Goal: Task Accomplishment & Management: Use online tool/utility

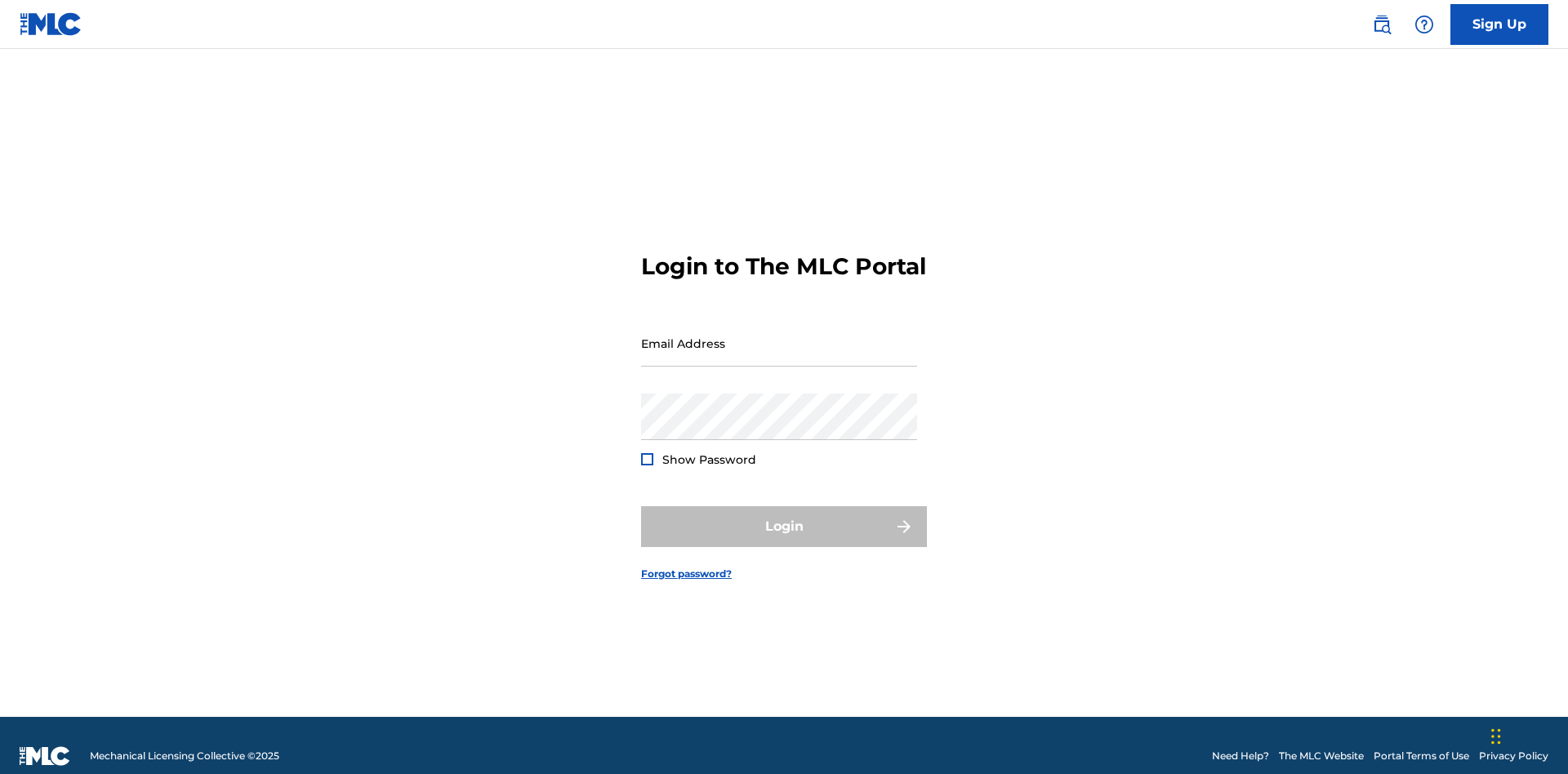
scroll to position [21, 0]
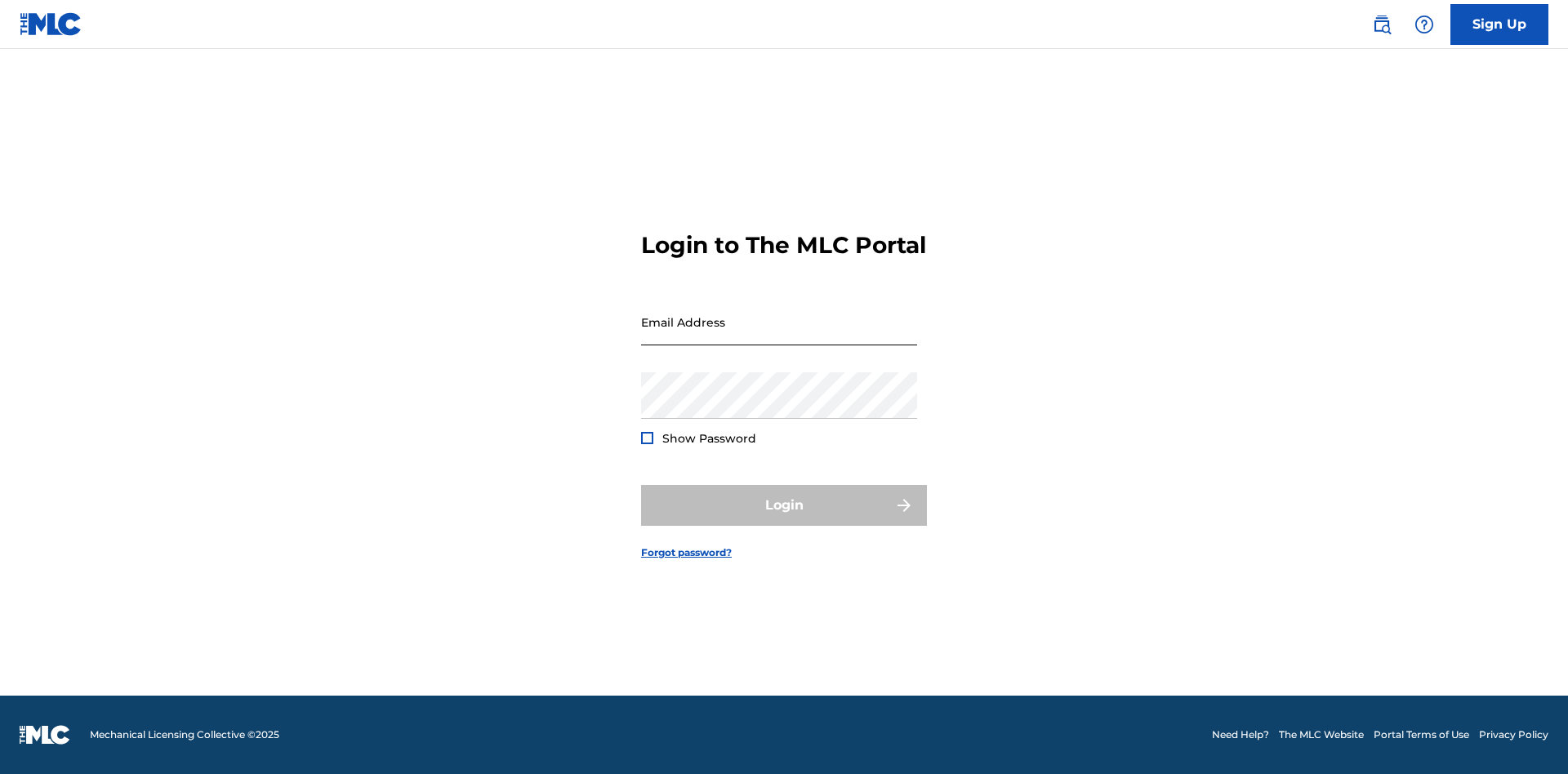
click at [779, 336] on input "Email Address" at bounding box center [779, 322] width 276 height 46
type input "d042f0f1-cab8-491d-ac02-c0b4ea006219@mailslurp.net"
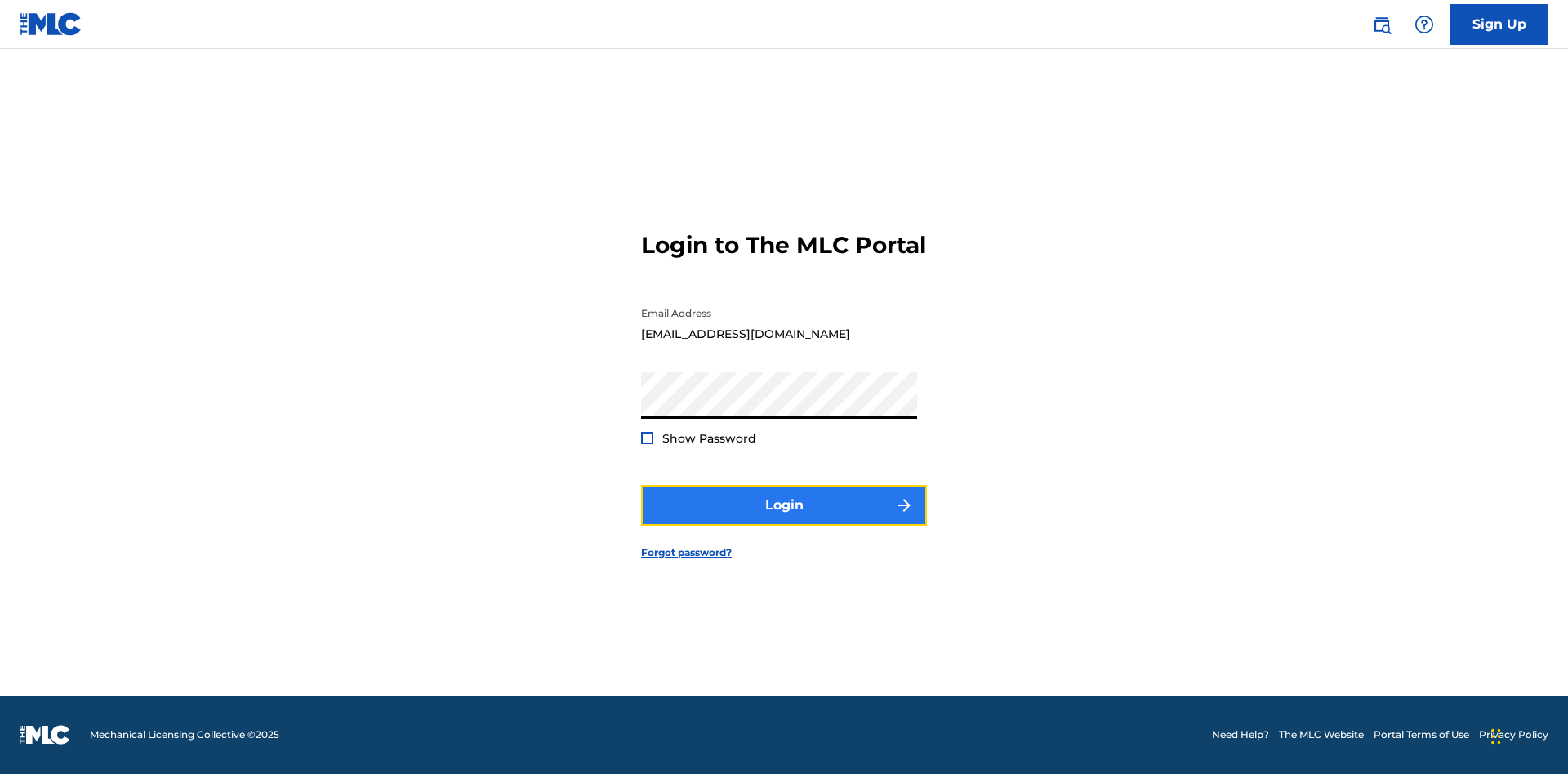
click at [784, 519] on button "Login" at bounding box center [784, 505] width 286 height 41
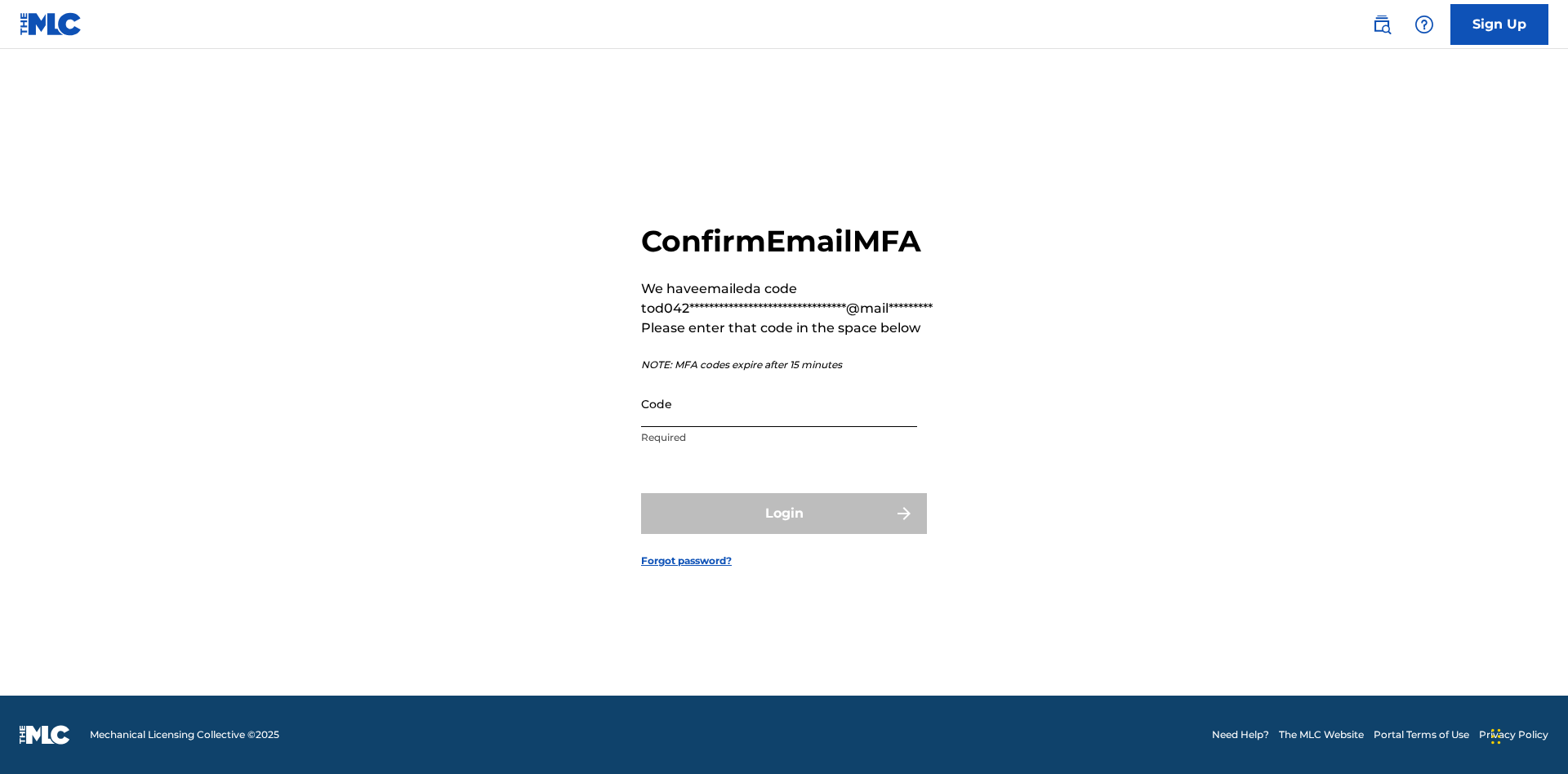
click at [779, 403] on input "Code" at bounding box center [779, 403] width 276 height 46
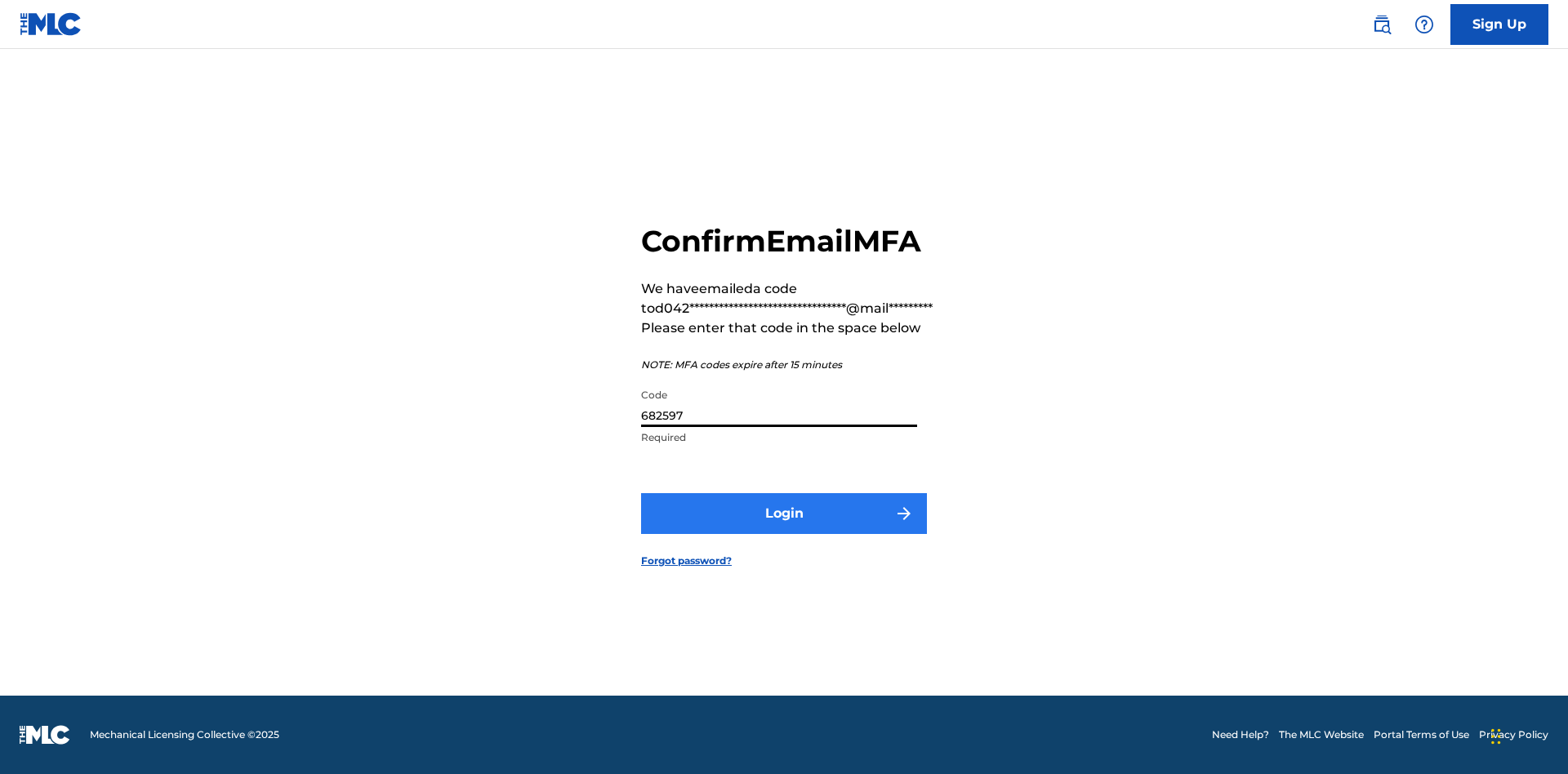
type input "682597"
click at [784, 513] on button "Login" at bounding box center [784, 513] width 286 height 41
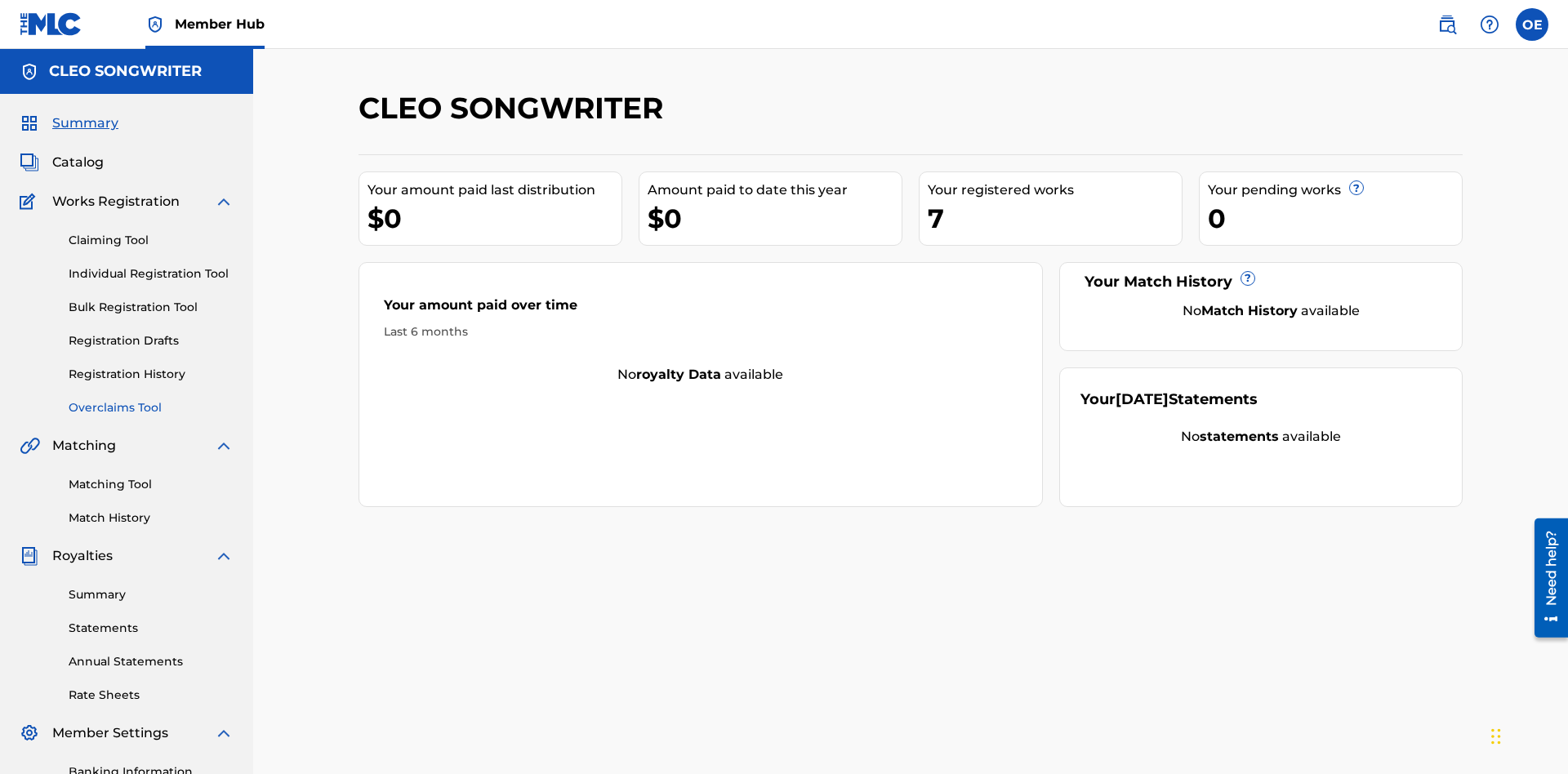
click at [151, 399] on link "Overclaims Tool" at bounding box center [150, 408] width 165 height 17
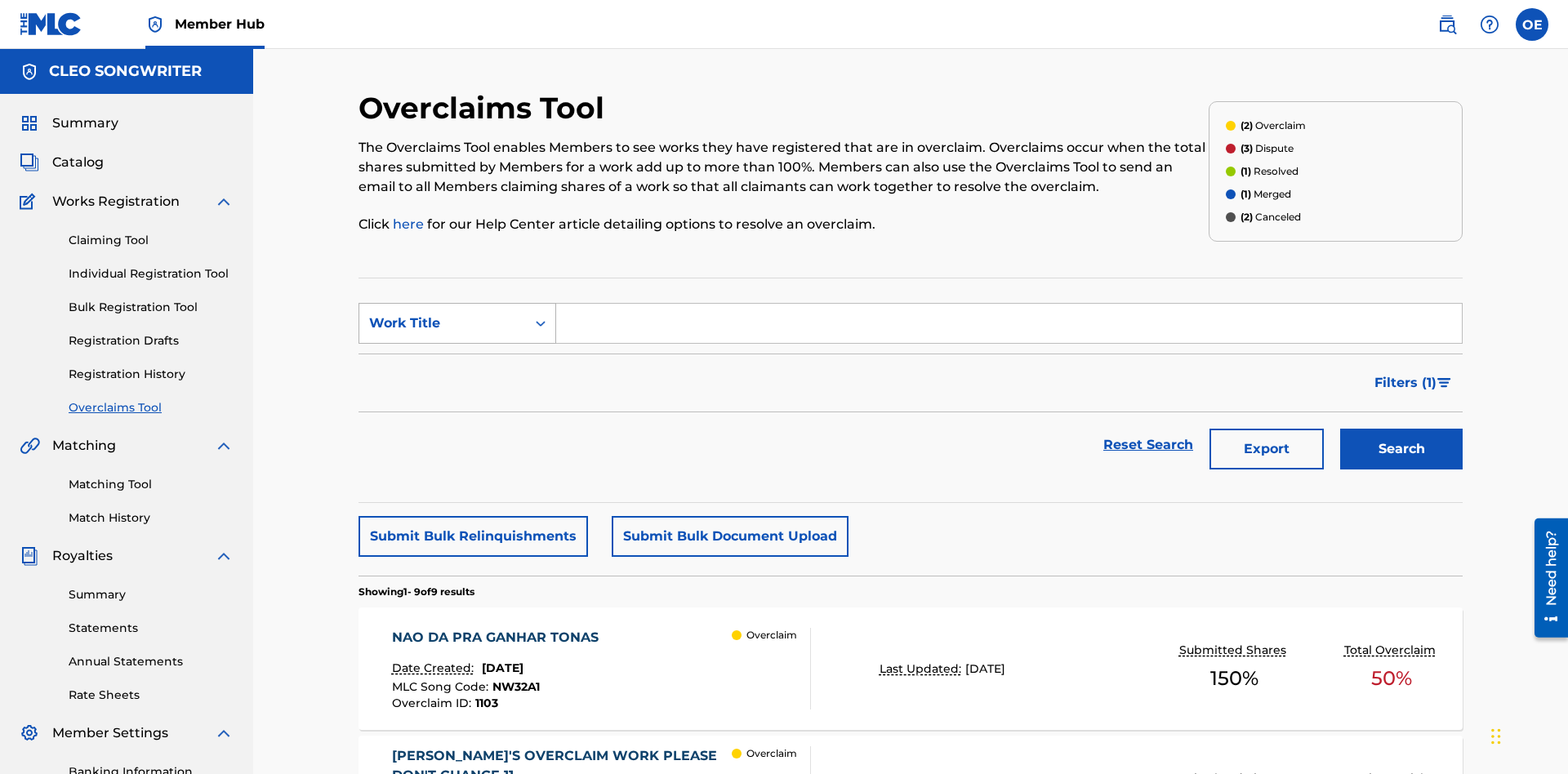
click at [443, 313] on div "Work Title" at bounding box center [443, 323] width 147 height 19
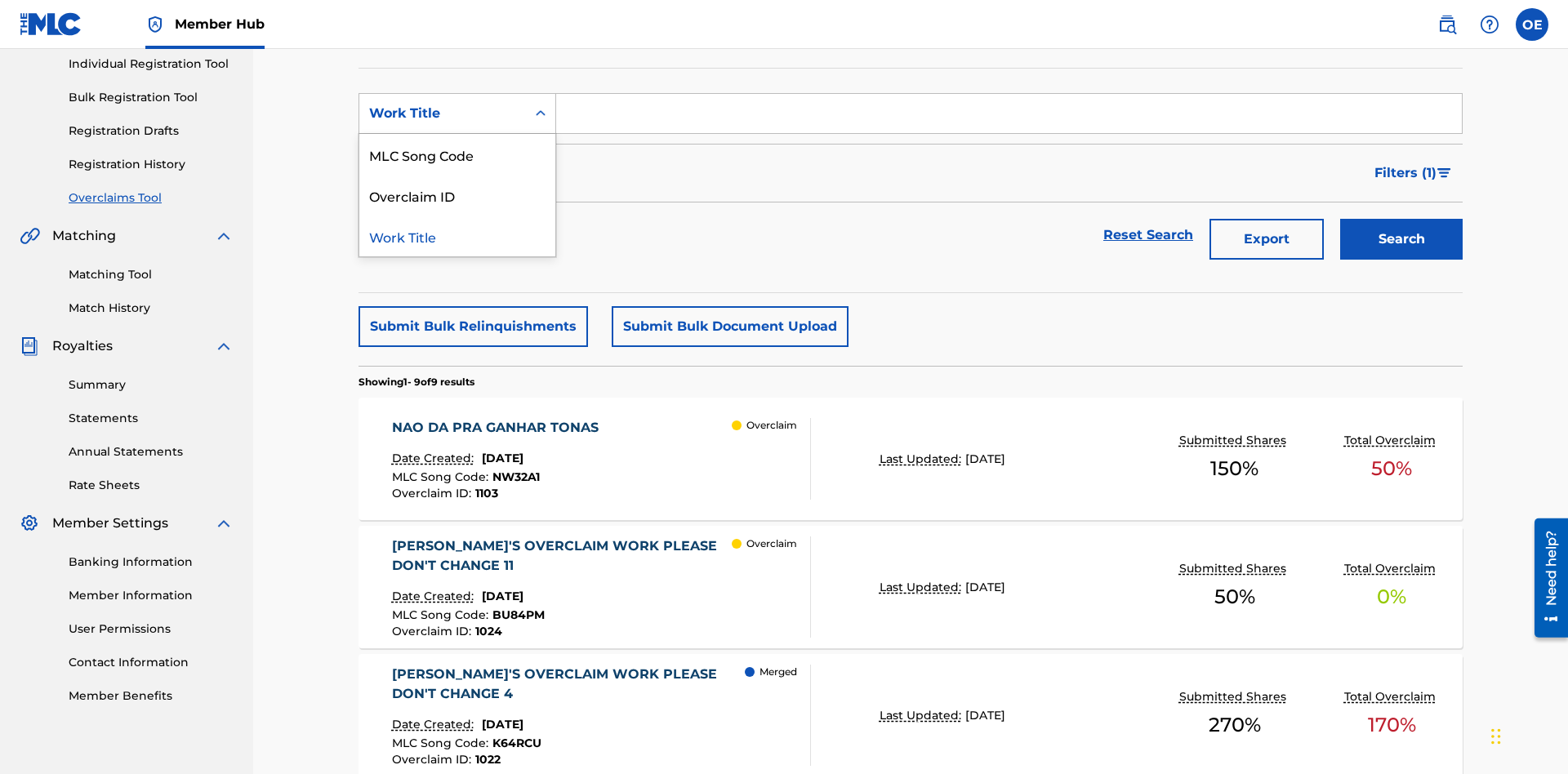
click at [458, 154] on div "MLC Song Code" at bounding box center [458, 154] width 196 height 41
click at [1009, 117] on input "Search Form" at bounding box center [1009, 113] width 906 height 39
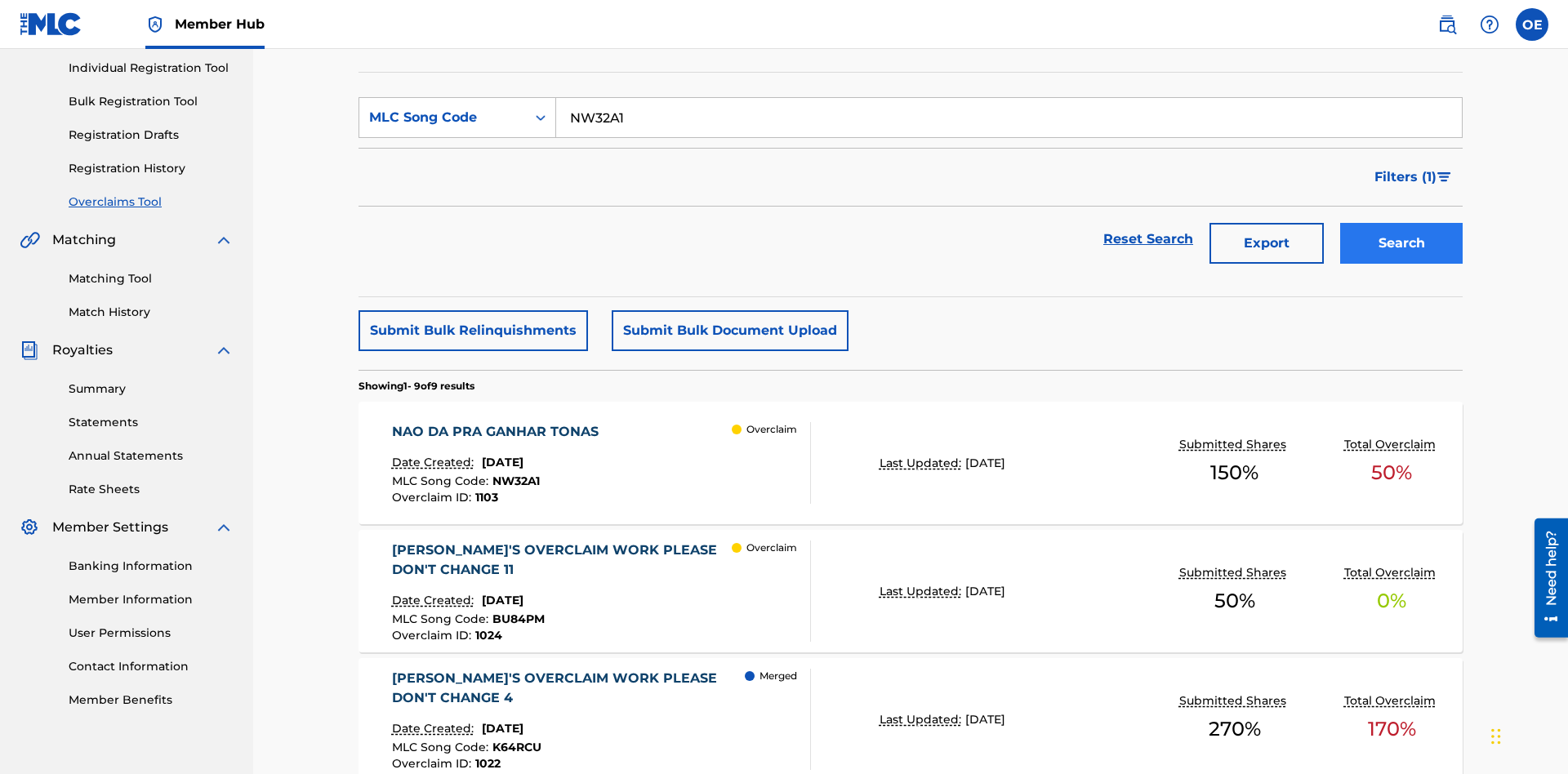
type input "NW32A1"
click at [1402, 223] on button "Search" at bounding box center [1402, 243] width 122 height 41
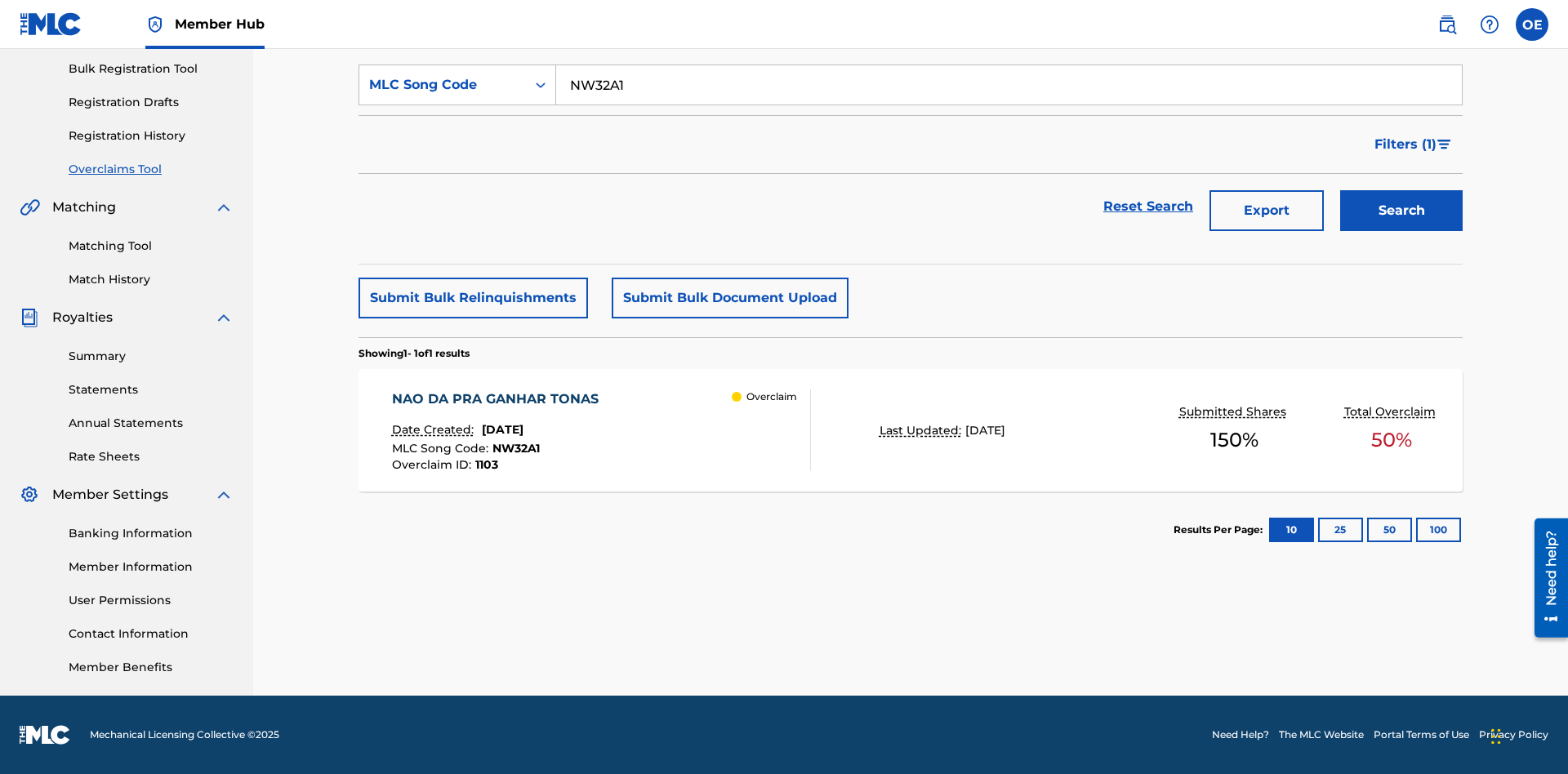
click at [523, 429] on span "October 21, 2024" at bounding box center [503, 429] width 42 height 15
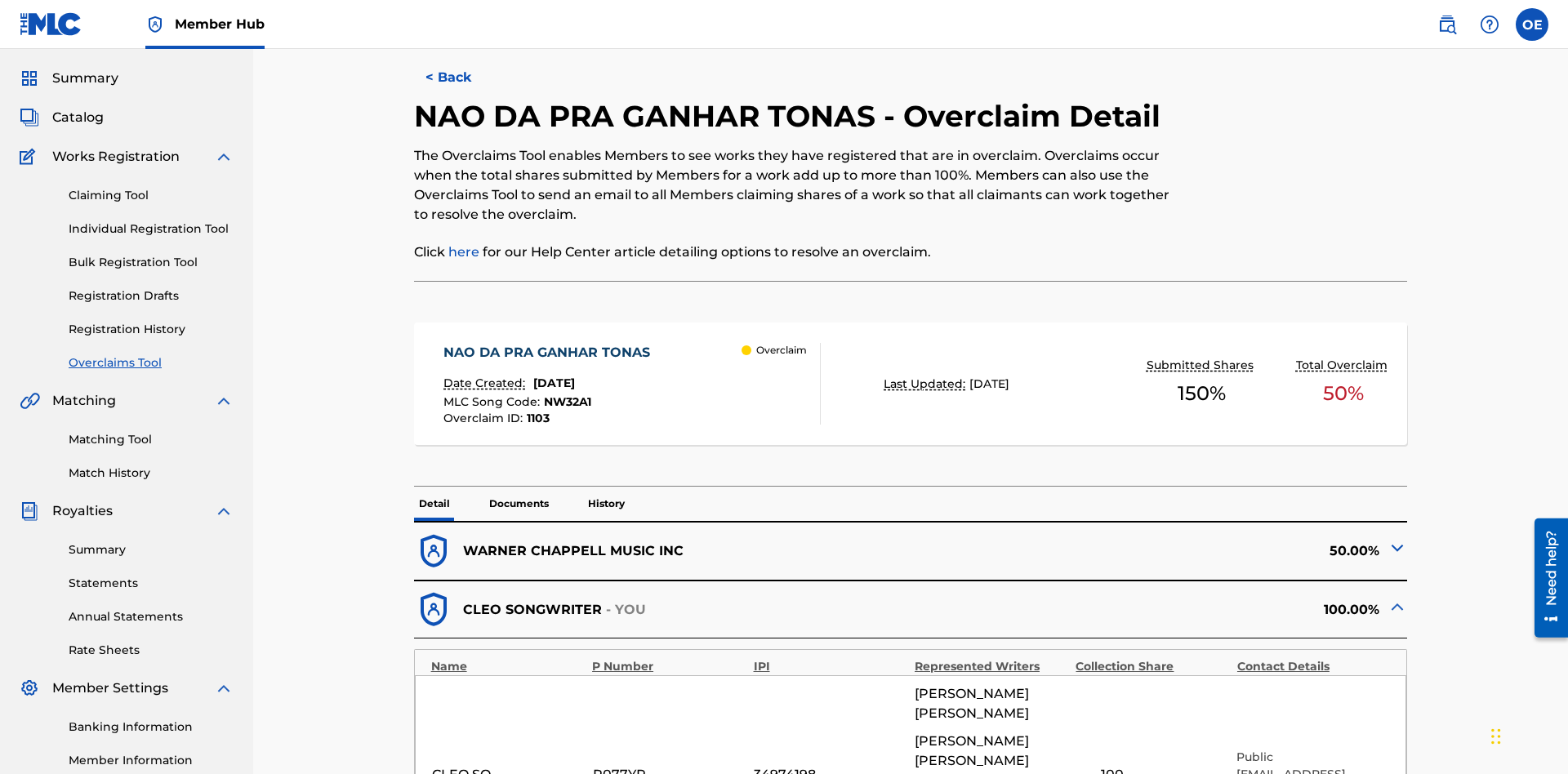
scroll to position [638, 0]
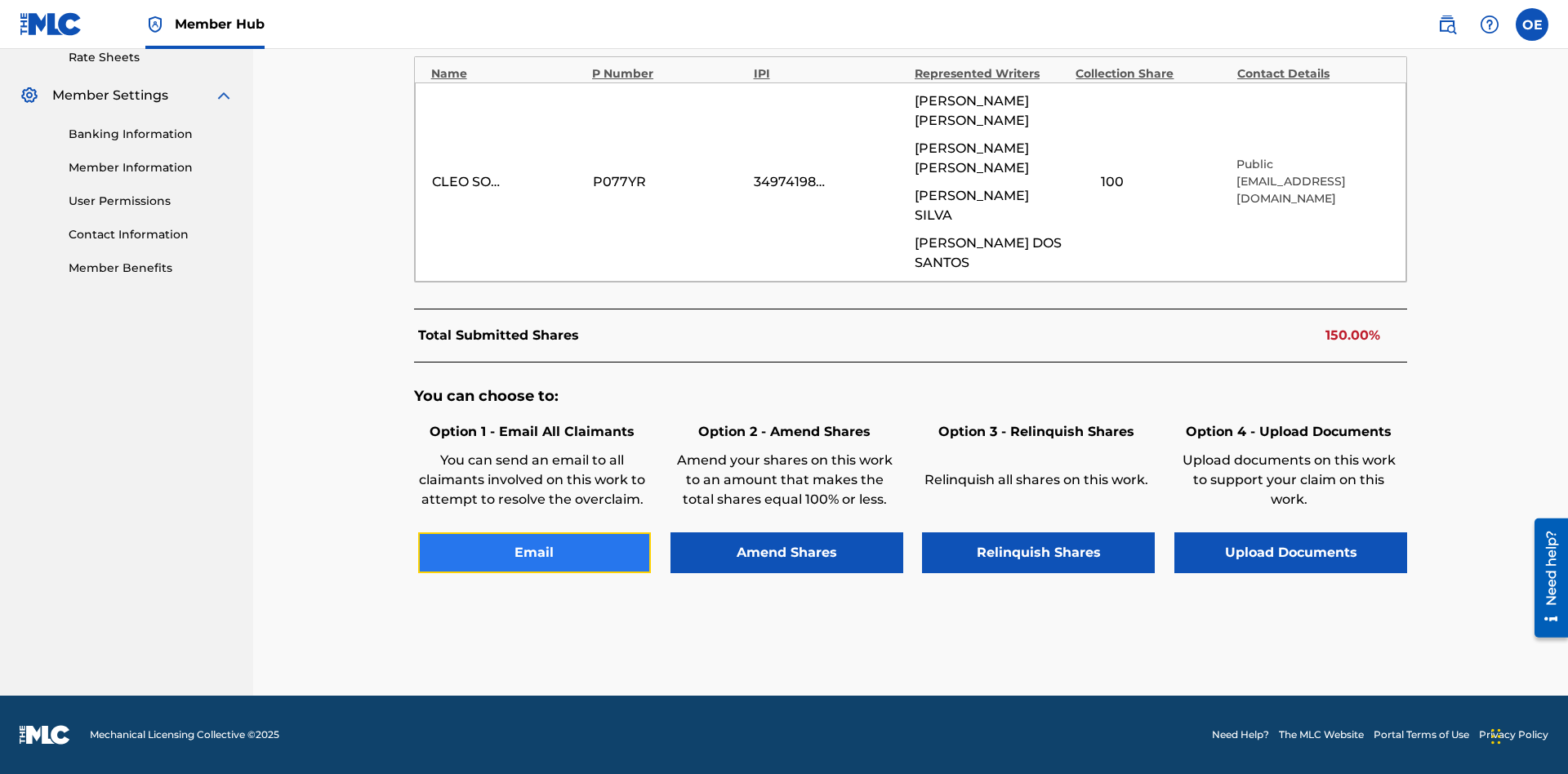
click at [534, 552] on button "Email" at bounding box center [535, 553] width 233 height 41
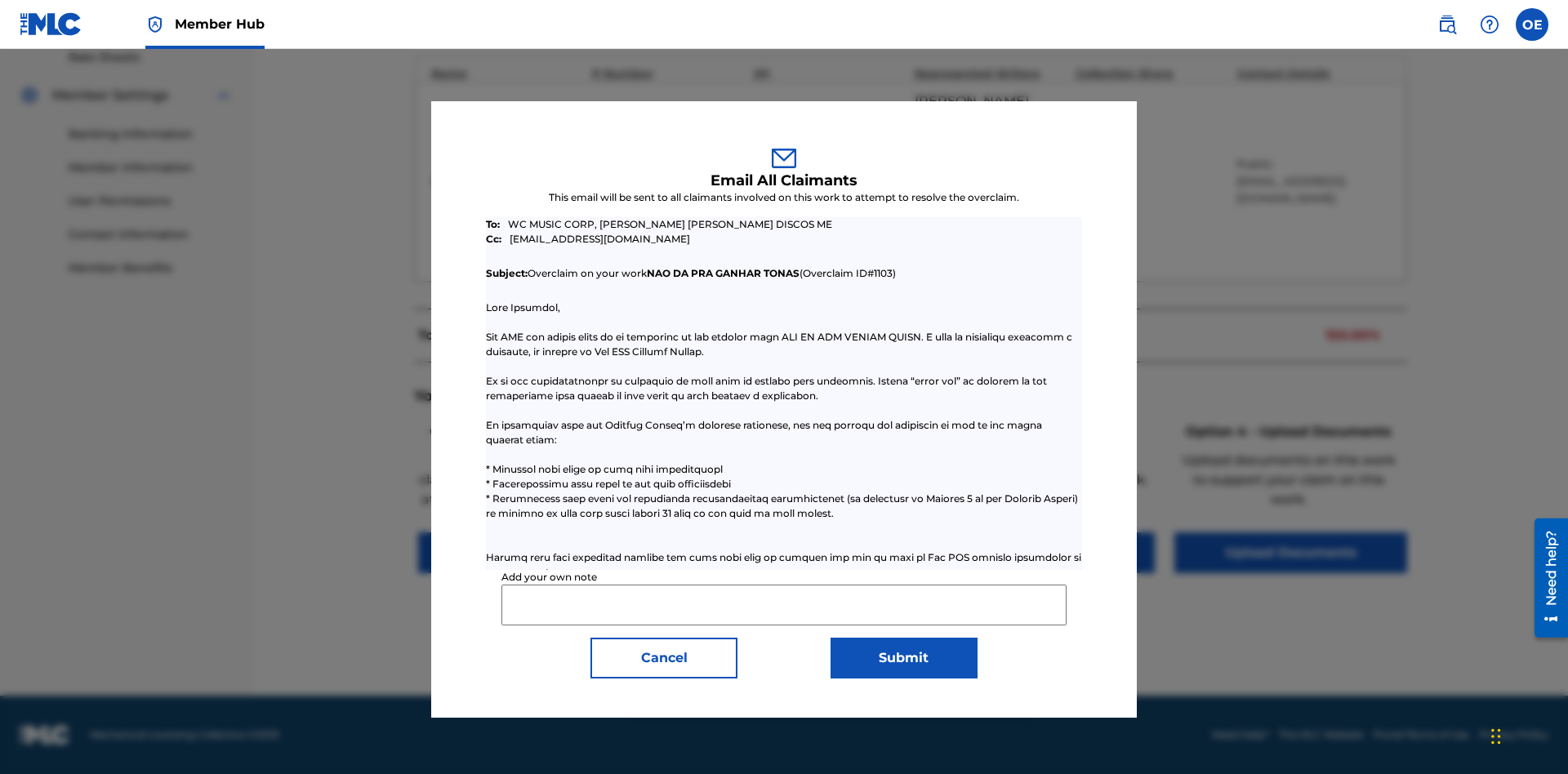
click at [784, 604] on input "Add your own note" at bounding box center [783, 604] width 564 height 41
type input "Test email to all claimants"
click at [903, 657] on button "Submit" at bounding box center [904, 658] width 147 height 41
